Goal: Task Accomplishment & Management: Manage account settings

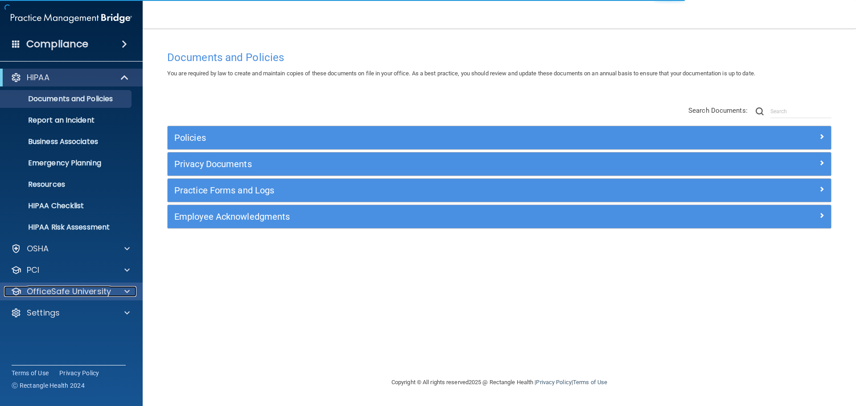
click at [88, 292] on p "OfficeSafe University" at bounding box center [69, 291] width 84 height 11
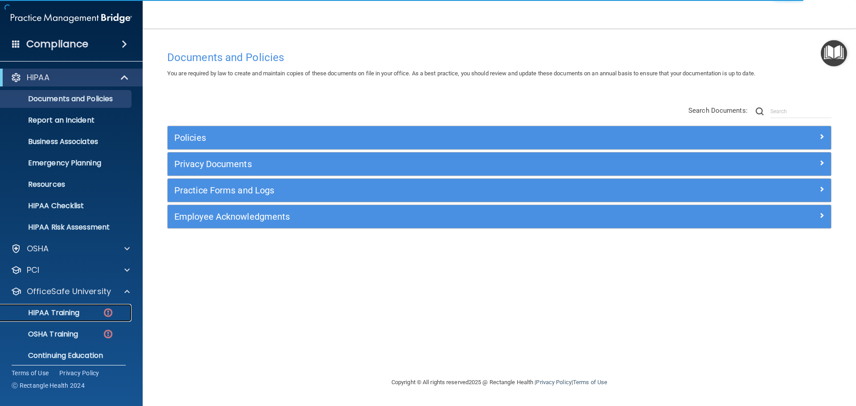
click at [83, 314] on div "HIPAA Training" at bounding box center [67, 313] width 122 height 9
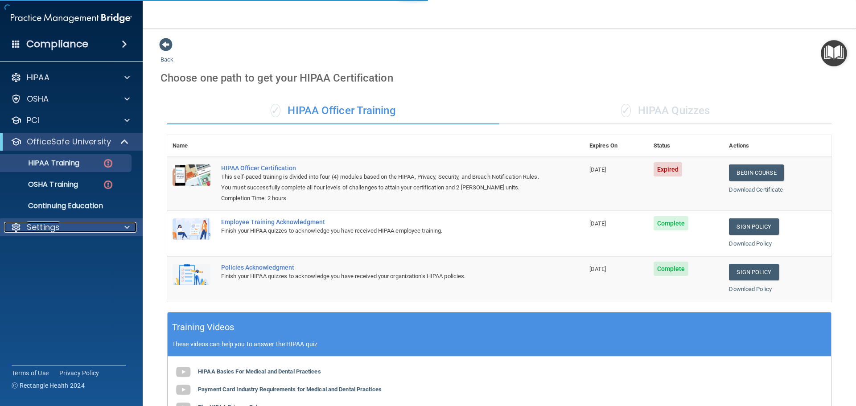
click at [81, 227] on div "Settings" at bounding box center [59, 227] width 111 height 11
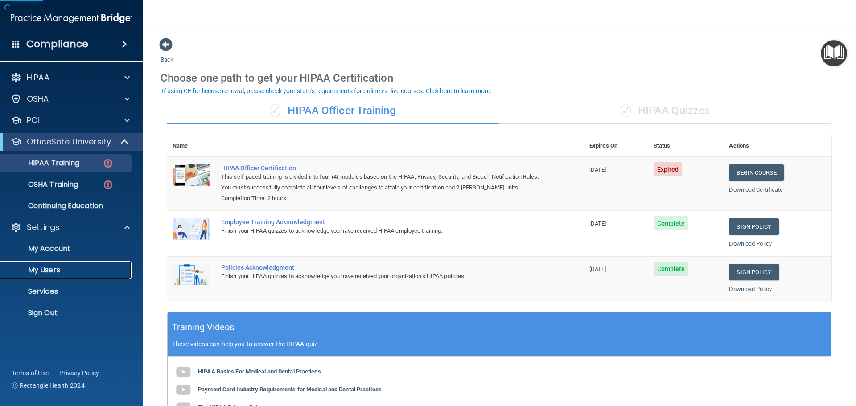
click at [76, 269] on p "My Users" at bounding box center [67, 270] width 122 height 9
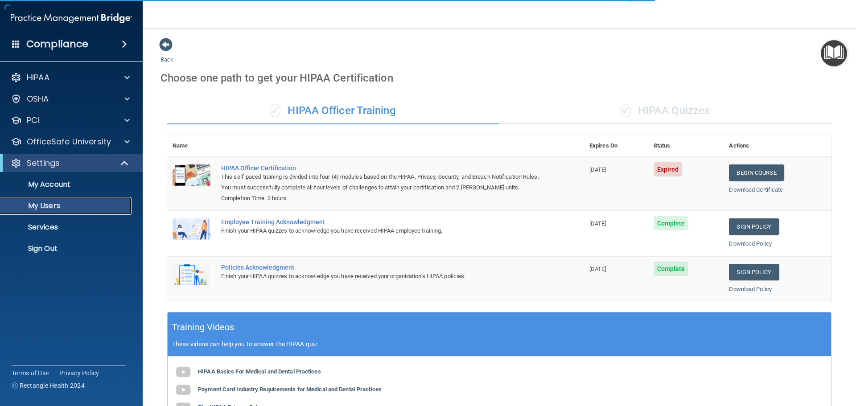
select select "20"
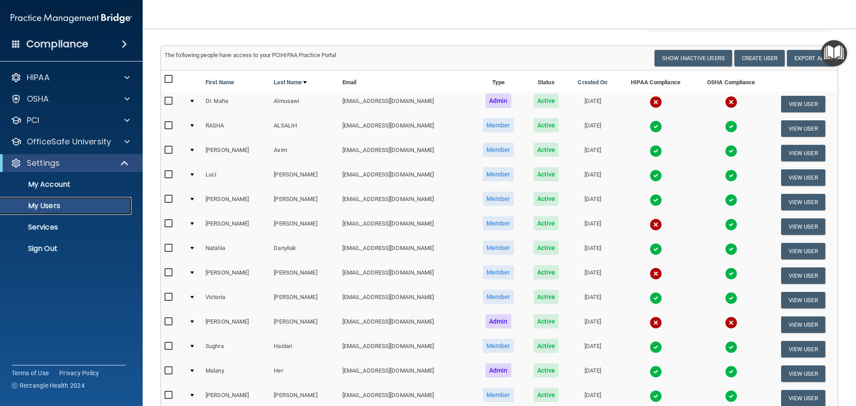
scroll to position [89, 0]
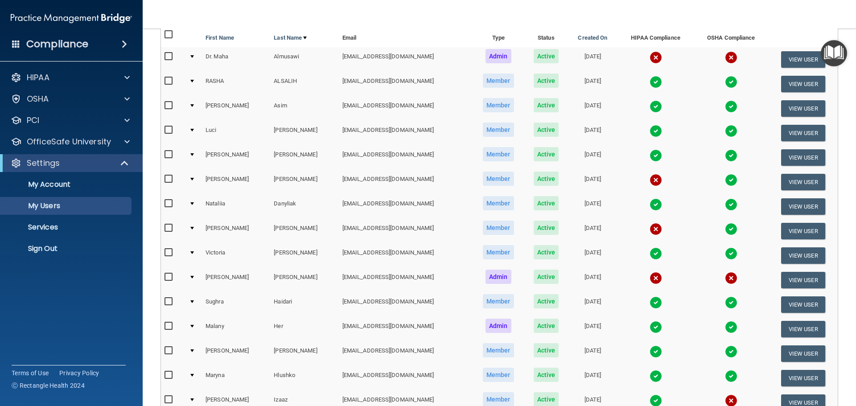
click at [194, 230] on td at bounding box center [193, 231] width 16 height 25
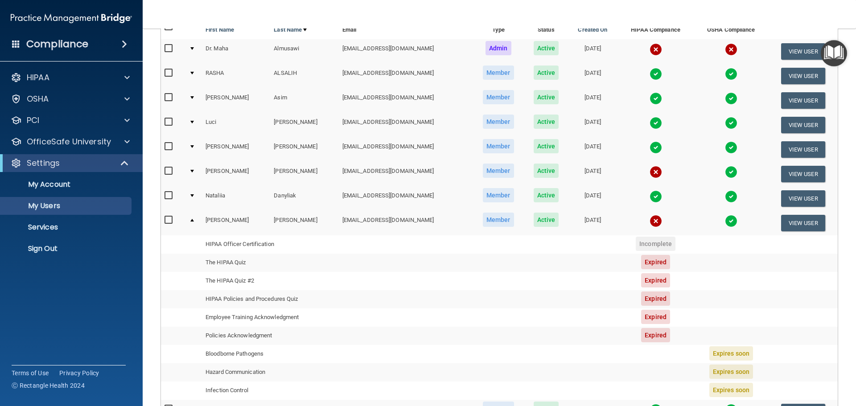
scroll to position [45, 0]
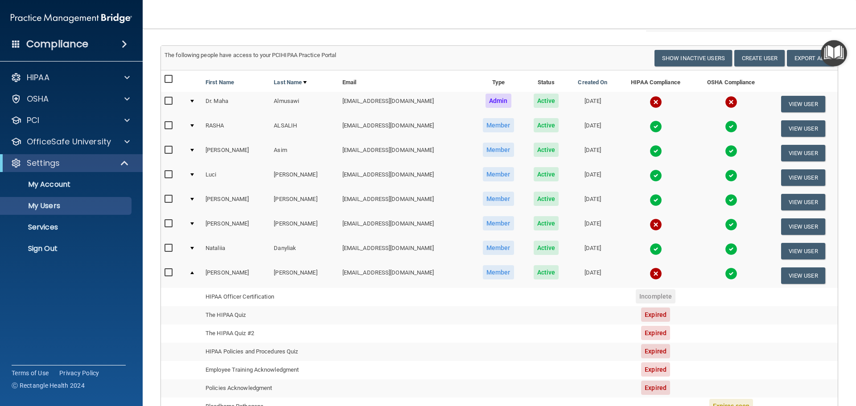
click at [196, 272] on td at bounding box center [193, 275] width 16 height 24
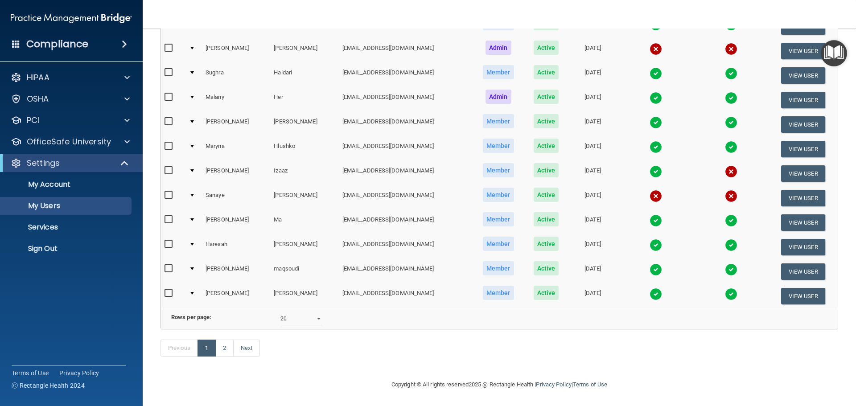
scroll to position [332, 0]
click at [227, 349] on link "2" at bounding box center [224, 348] width 18 height 17
select select "20"
